Goal: Transaction & Acquisition: Register for event/course

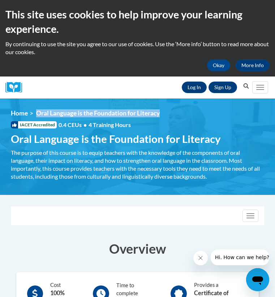
drag, startPoint x: 163, startPoint y: 114, endPoint x: 37, endPoint y: 112, distance: 126.1
click at [37, 112] on ol "Home Oral Language is the Foundation for Literacy" at bounding box center [137, 113] width 253 height 8
copy span "Oral Language is the Foundation for Literacy"
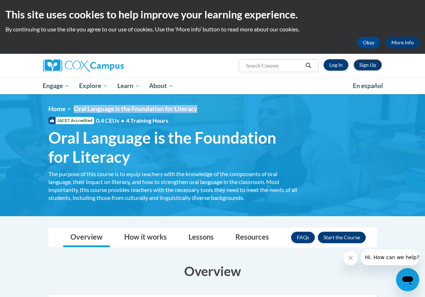
click at [275, 64] on link "Sign Up" at bounding box center [368, 65] width 29 height 12
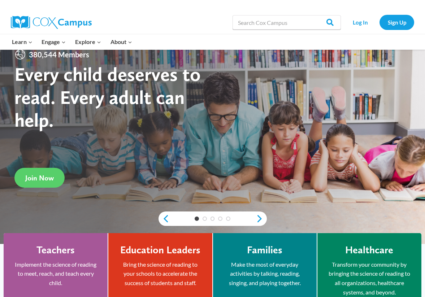
scroll to position [47, 0]
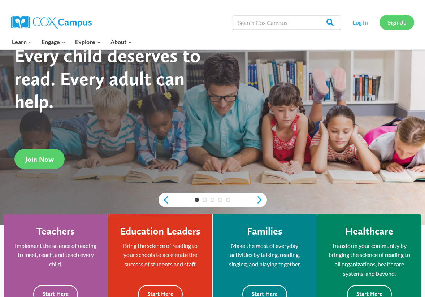
click at [393, 21] on link "Sign Up" at bounding box center [397, 22] width 35 height 15
